Goal: Information Seeking & Learning: Understand process/instructions

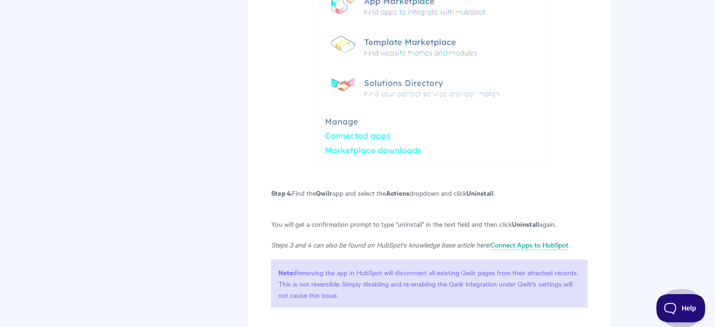
scroll to position [2030, 0]
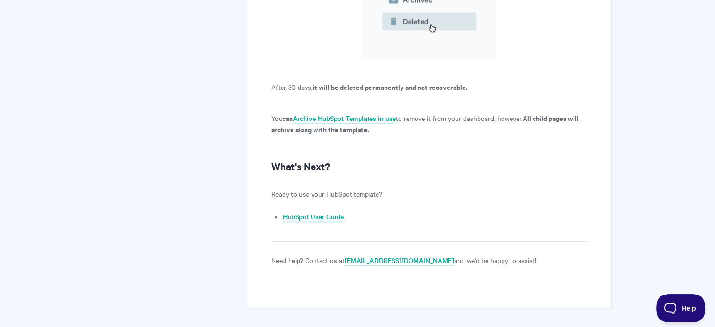
scroll to position [8581, 0]
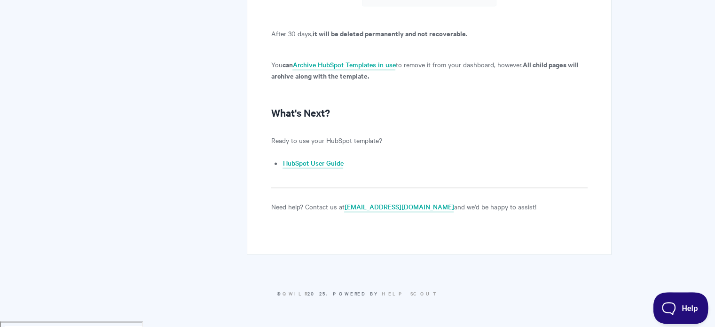
click at [674, 300] on button "Help" at bounding box center [677, 306] width 49 height 28
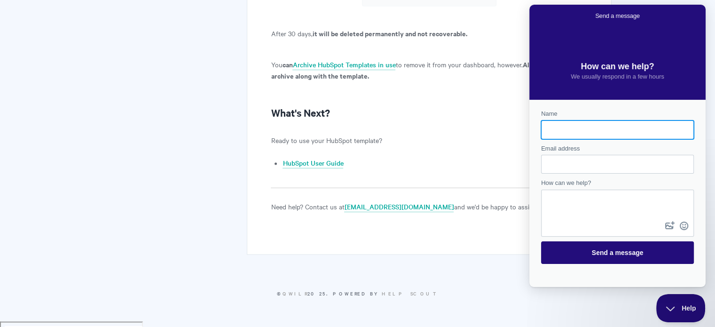
scroll to position [0, 0]
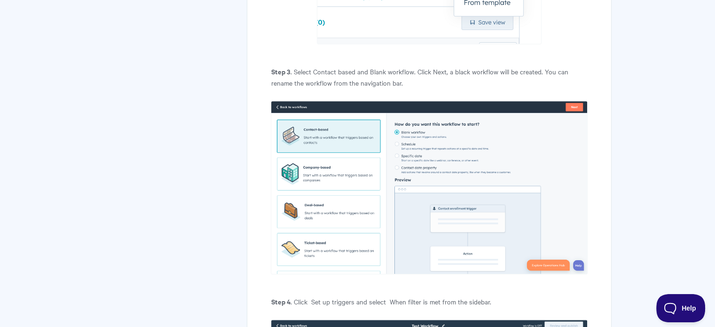
scroll to position [4510, 0]
